Goal: Transaction & Acquisition: Book appointment/travel/reservation

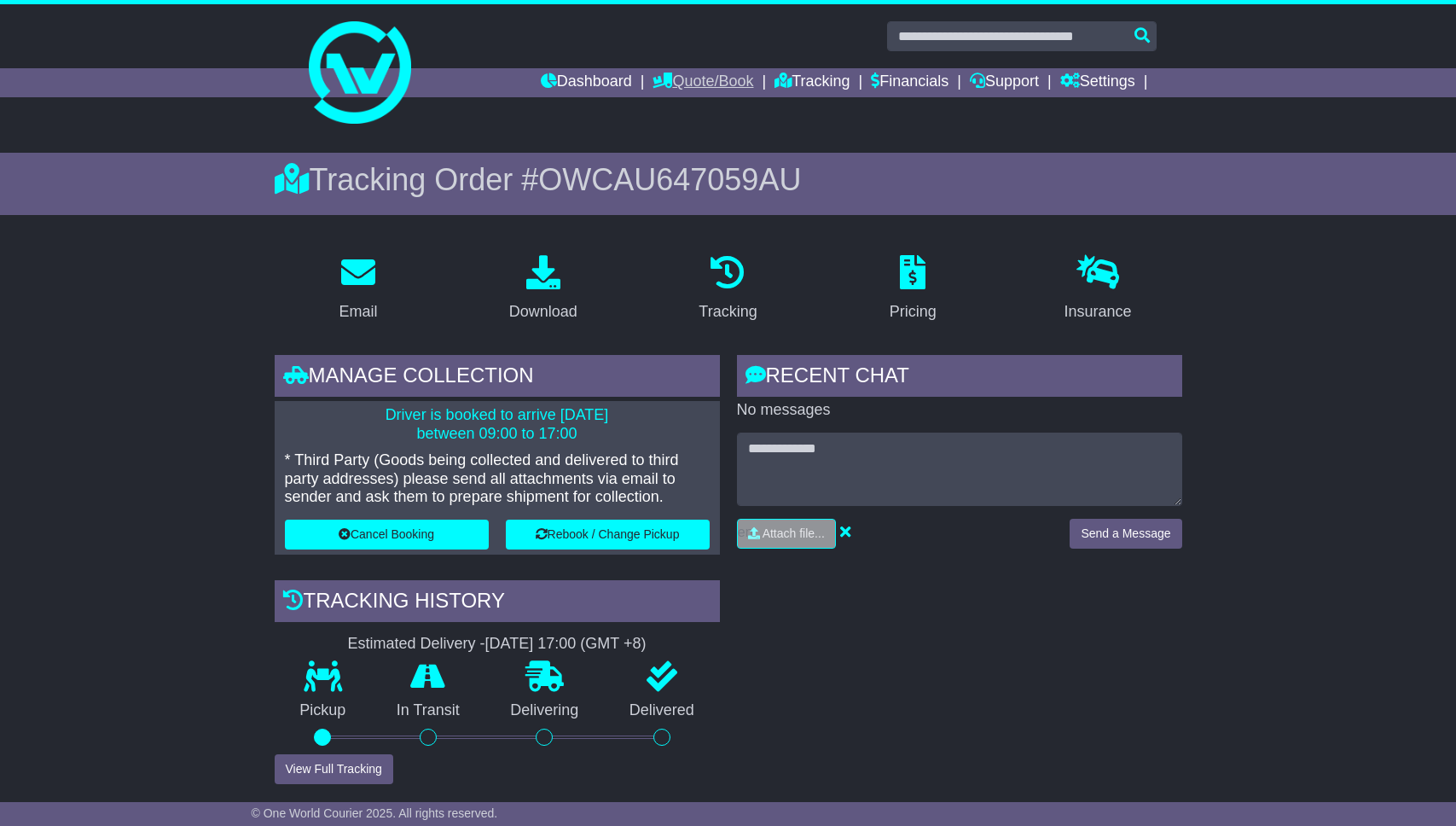
click at [678, 80] on link "Quote/Book" at bounding box center [702, 82] width 101 height 29
click at [667, 107] on link "Domestic" at bounding box center [720, 112] width 135 height 19
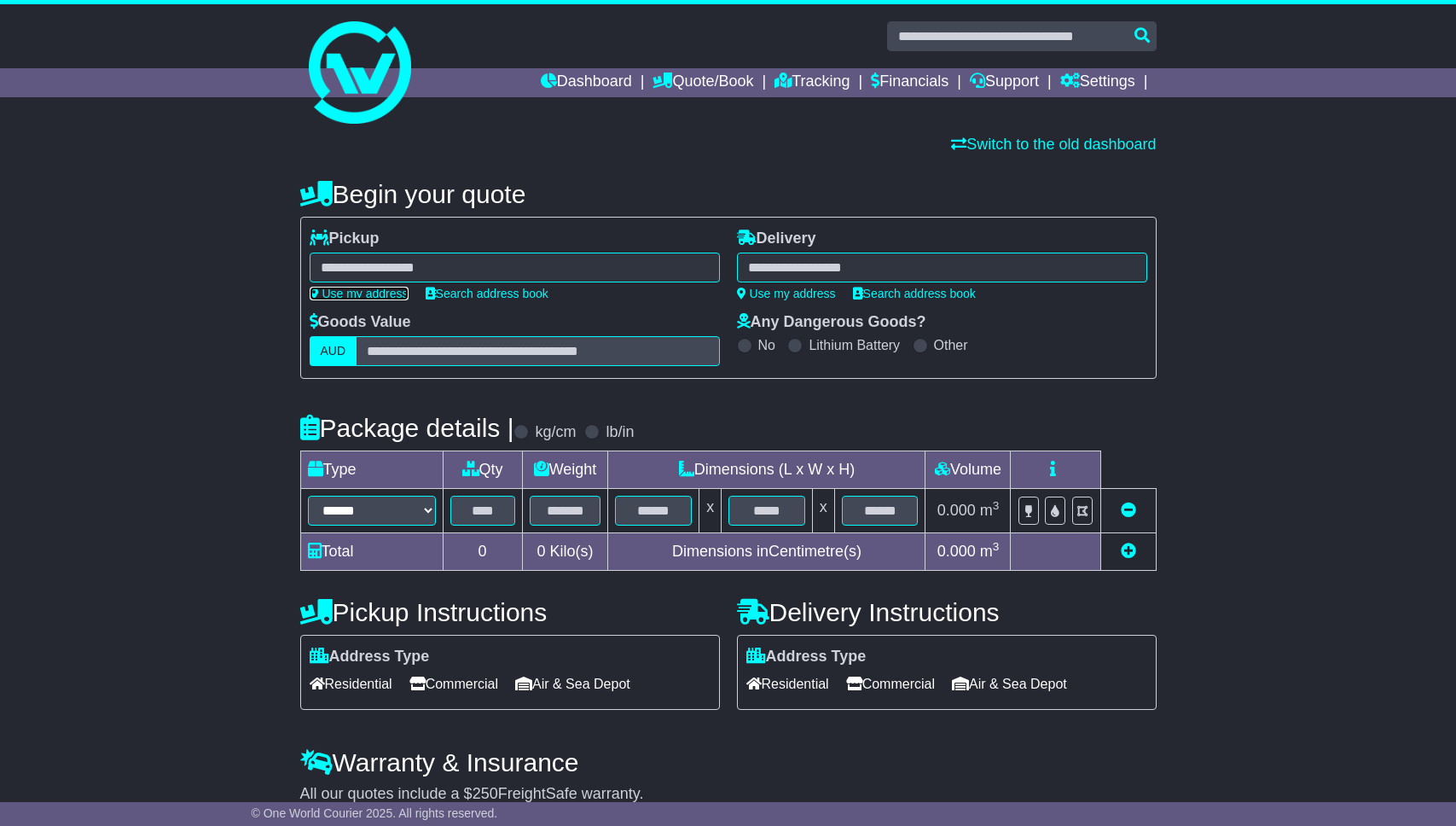
click at [330, 297] on link "Use my address" at bounding box center [358, 293] width 99 height 13
type input "**********"
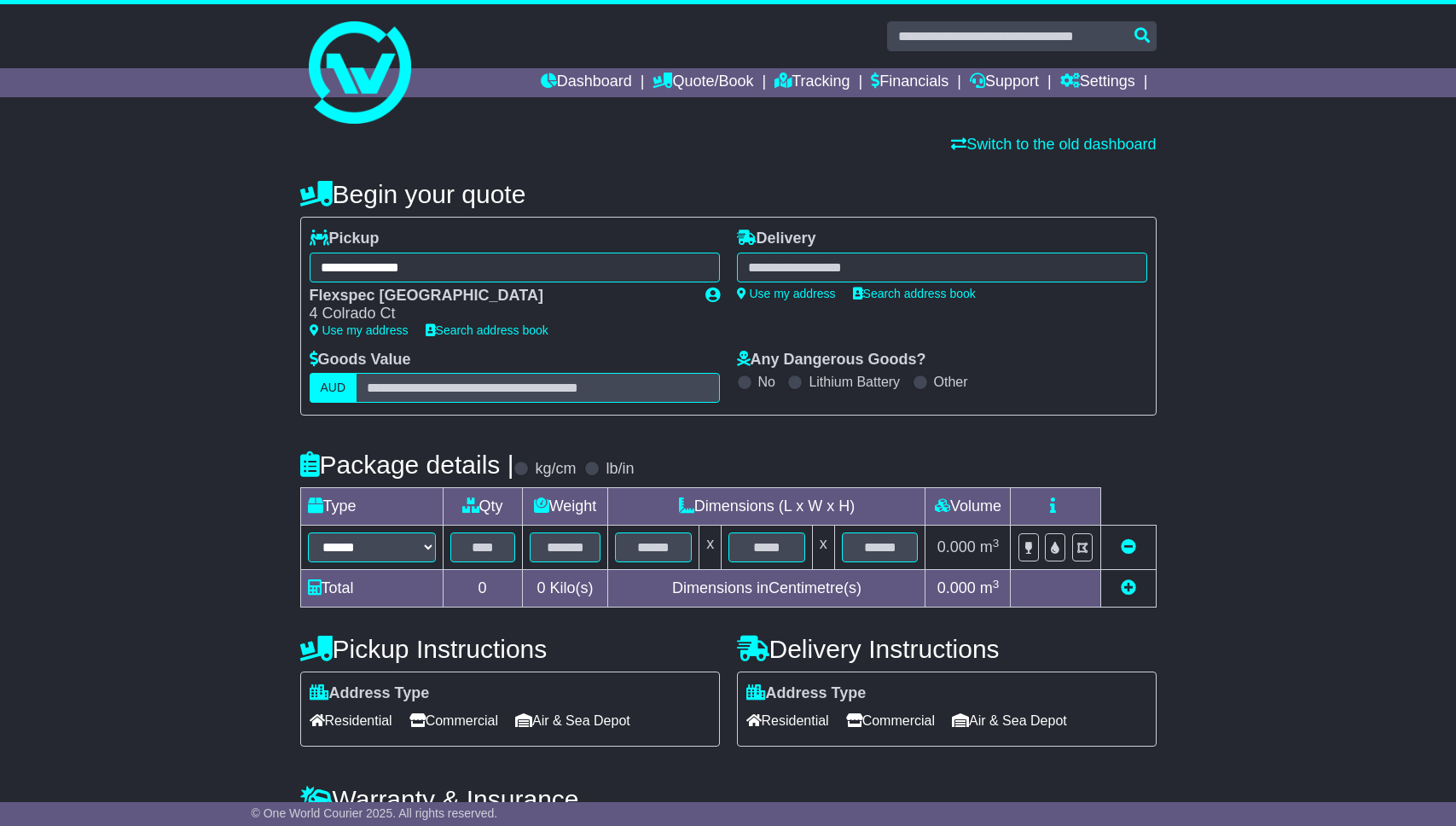
click at [857, 178] on div "Begin your quote" at bounding box center [729, 190] width 874 height 37
click at [836, 262] on div at bounding box center [942, 267] width 410 height 30
